Goal: Task Accomplishment & Management: Complete application form

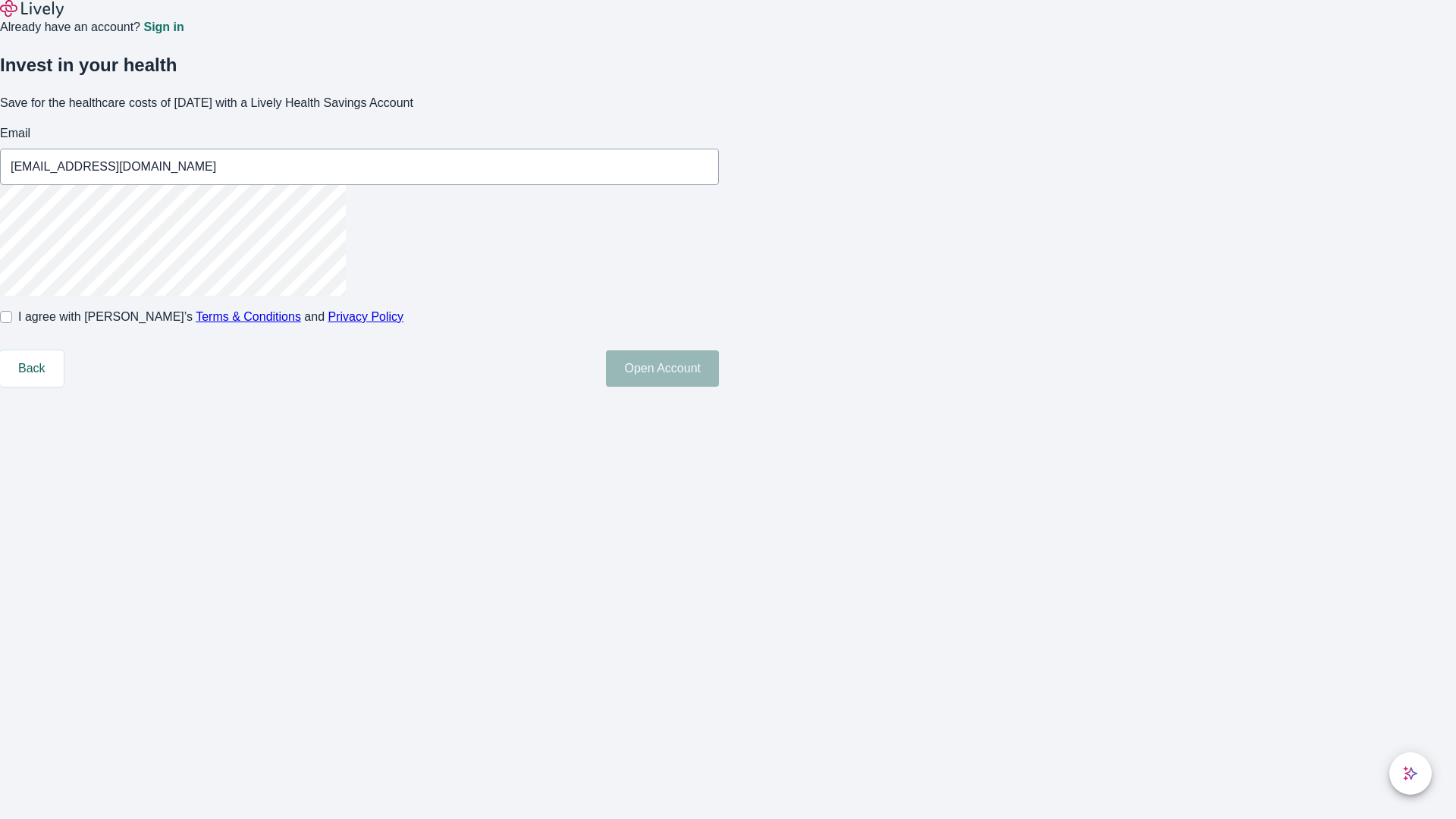
click at [12, 323] on input "I agree with Lively’s Terms & Conditions and Privacy Policy" at bounding box center [6, 317] width 12 height 12
checkbox input "true"
click at [719, 387] on button "Open Account" at bounding box center [662, 368] width 113 height 36
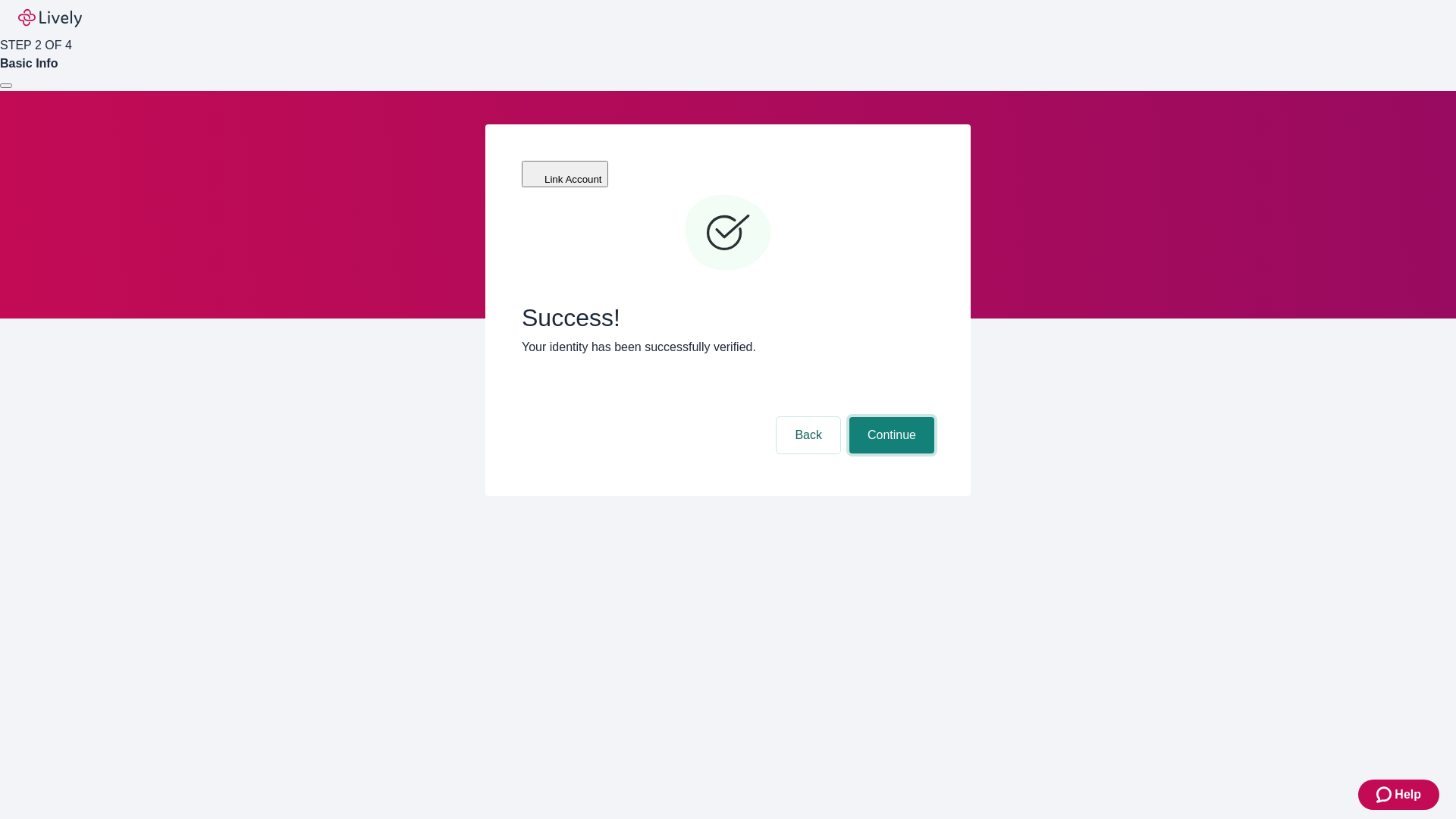
click at [889, 418] on button "Continue" at bounding box center [891, 436] width 85 height 36
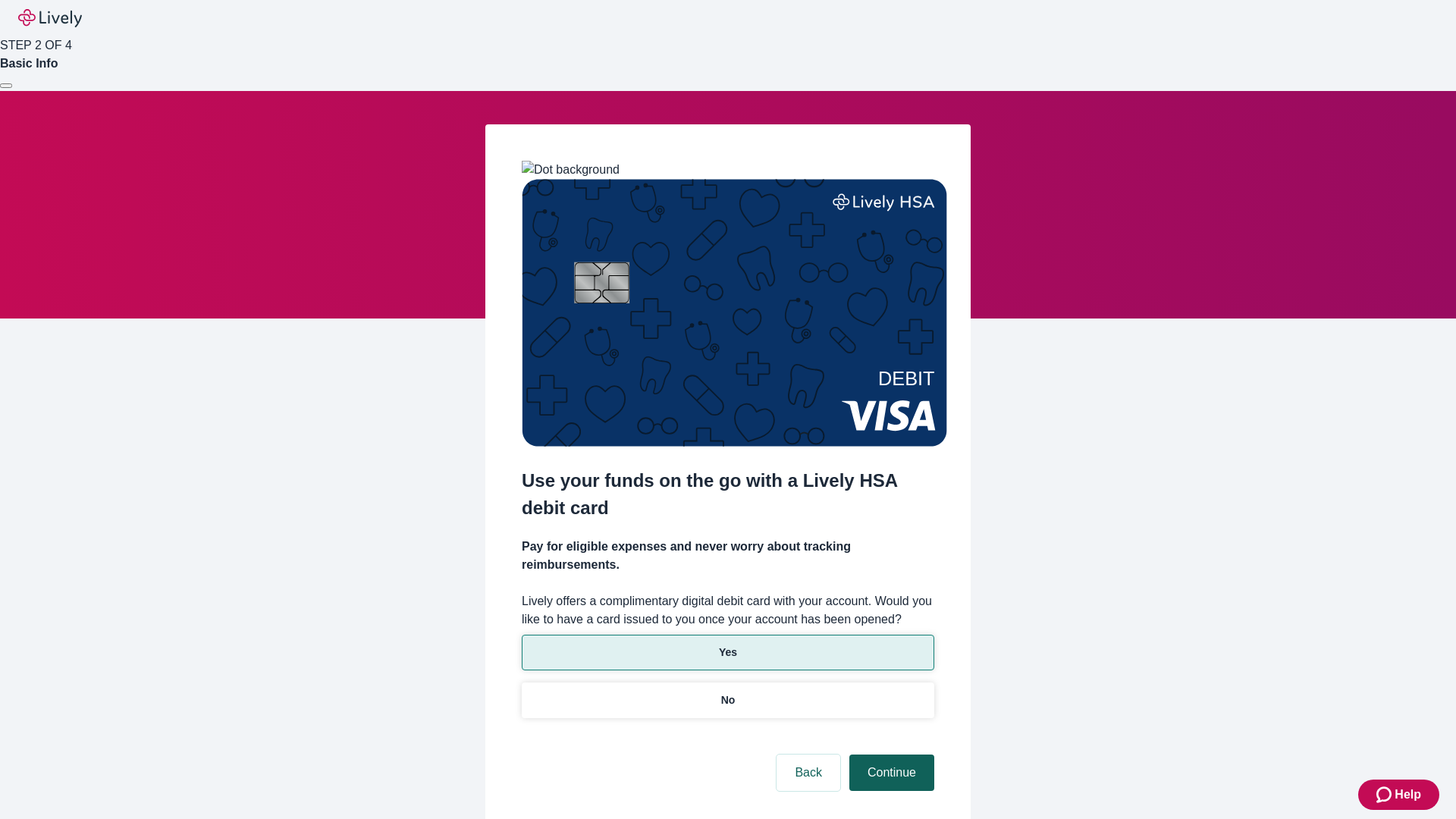
click at [728, 692] on p "No" at bounding box center [728, 700] width 14 height 16
click at [889, 754] on button "Continue" at bounding box center [891, 772] width 85 height 36
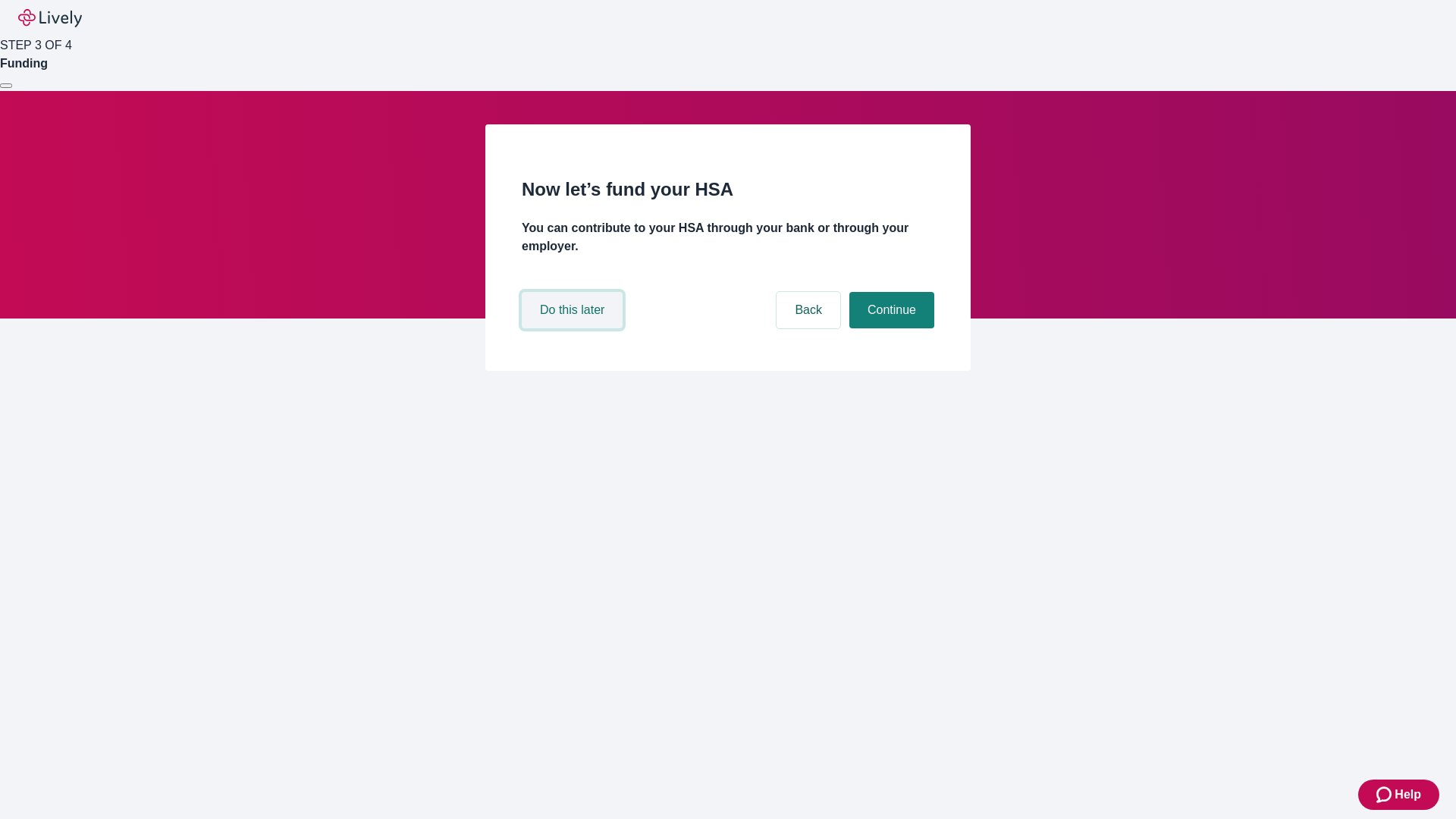
click at [574, 328] on button "Do this later" at bounding box center [573, 310] width 101 height 36
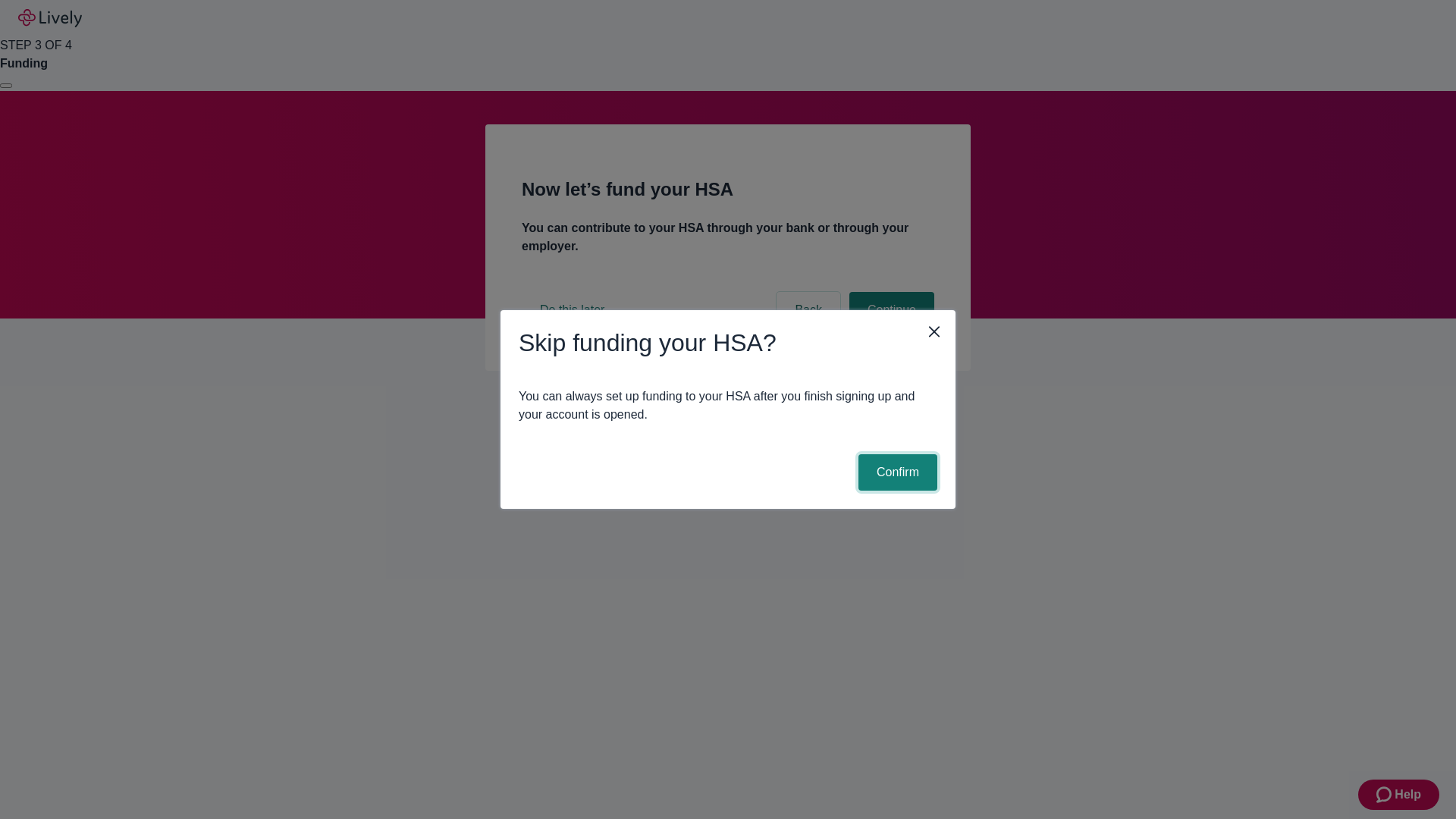
click at [896, 473] on button "Confirm" at bounding box center [898, 473] width 79 height 36
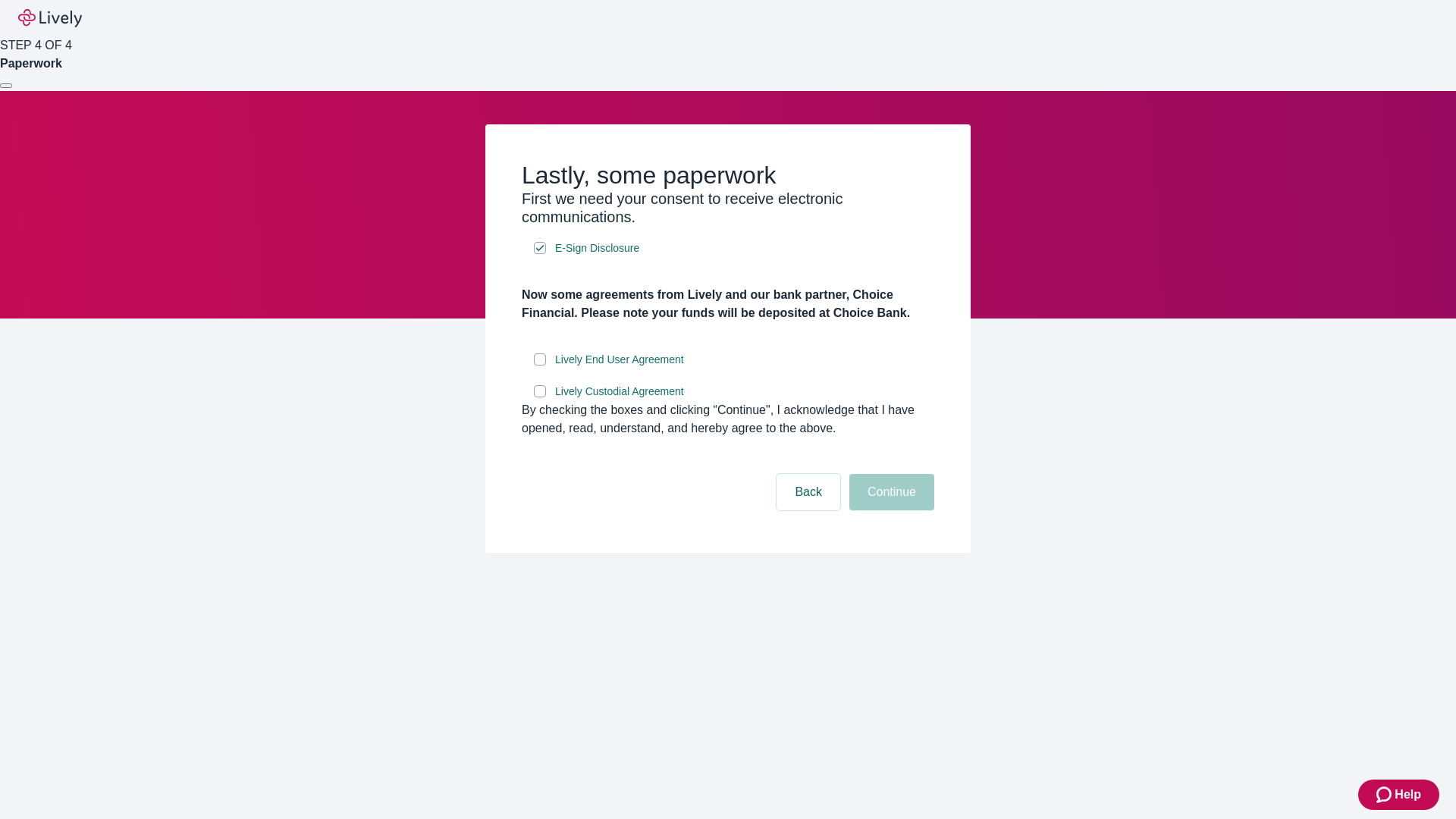
click at [540, 365] on input "Lively End User Agreement" at bounding box center [539, 360] width 12 height 12
checkbox input "true"
click at [540, 398] on input "Lively Custodial Agreement" at bounding box center [539, 391] width 12 height 12
checkbox input "true"
click at [889, 511] on button "Continue" at bounding box center [891, 492] width 85 height 36
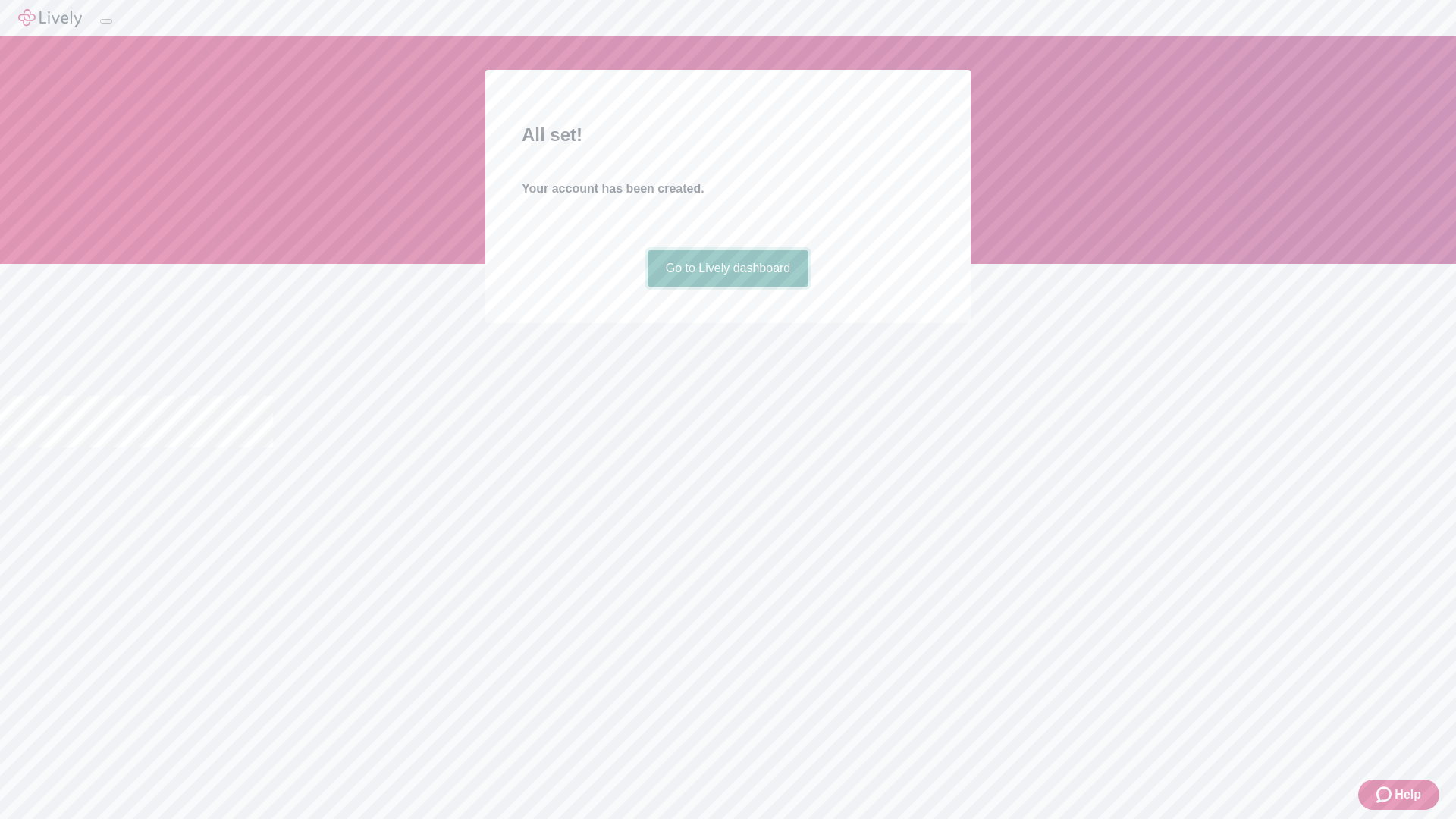
click at [728, 286] on link "Go to Lively dashboard" at bounding box center [728, 268] width 162 height 36
